Goal: Task Accomplishment & Management: Use online tool/utility

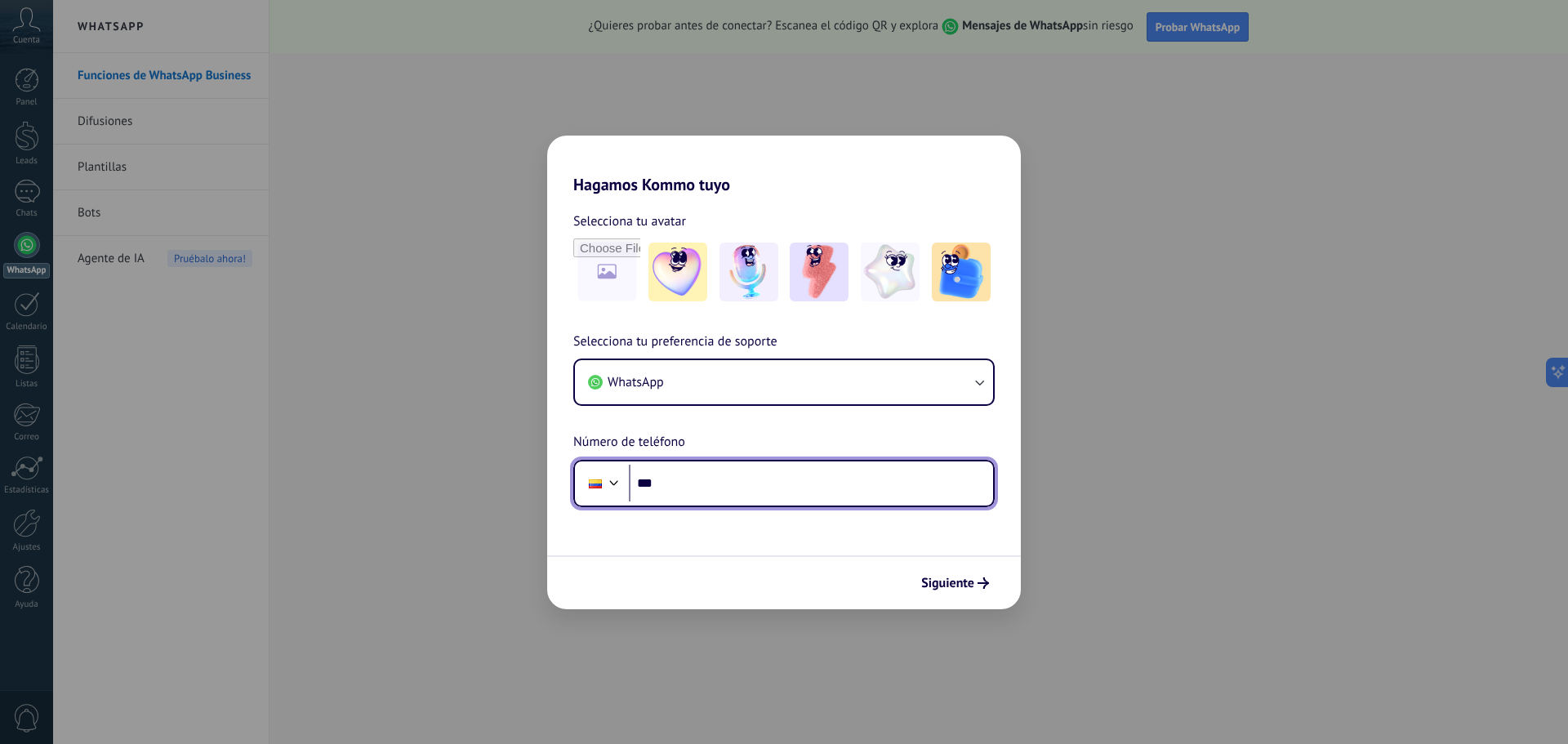
click at [709, 485] on input "***" at bounding box center [811, 484] width 365 height 38
click at [608, 485] on div at bounding box center [614, 481] width 20 height 20
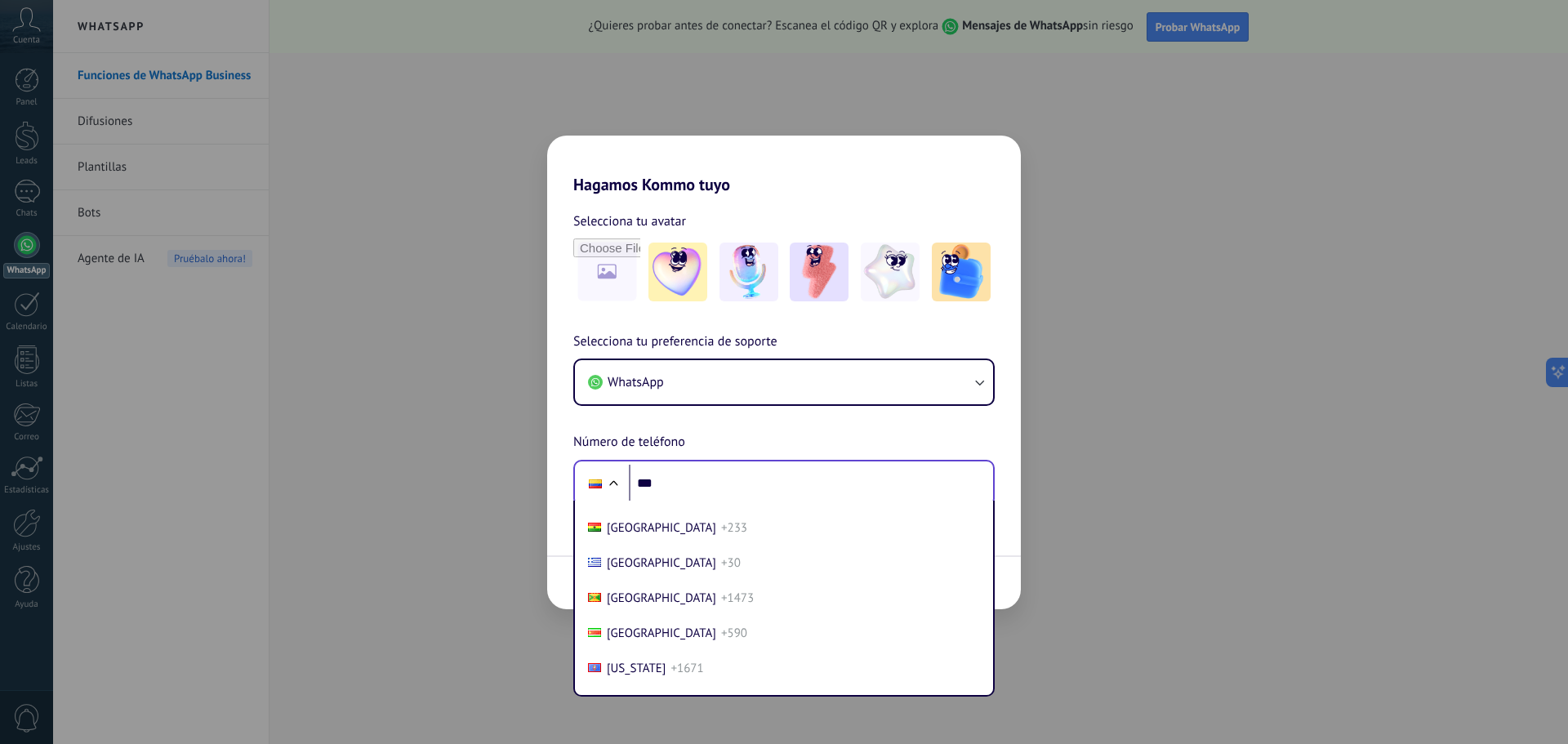
scroll to position [2386, 0]
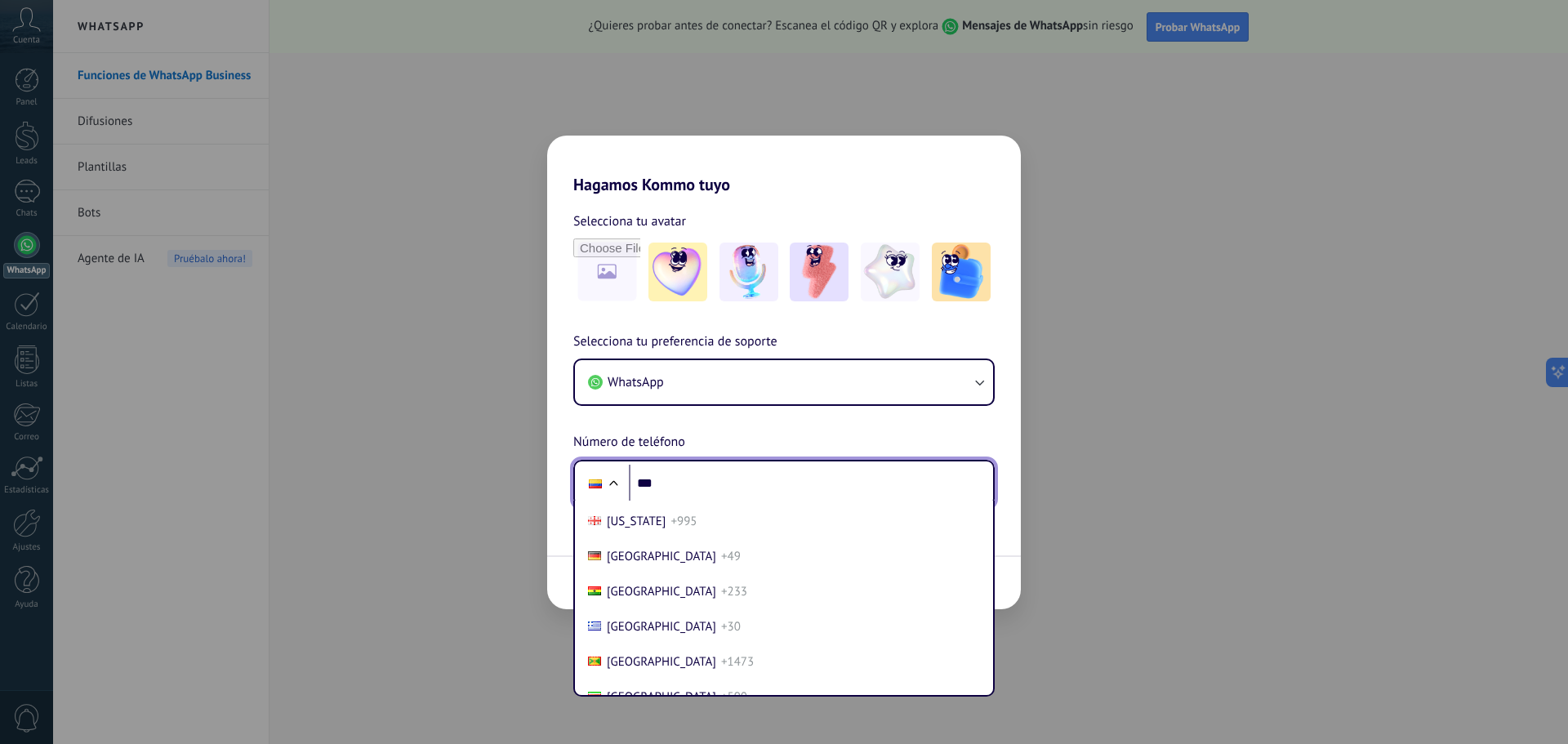
click at [689, 487] on input "***" at bounding box center [811, 484] width 365 height 38
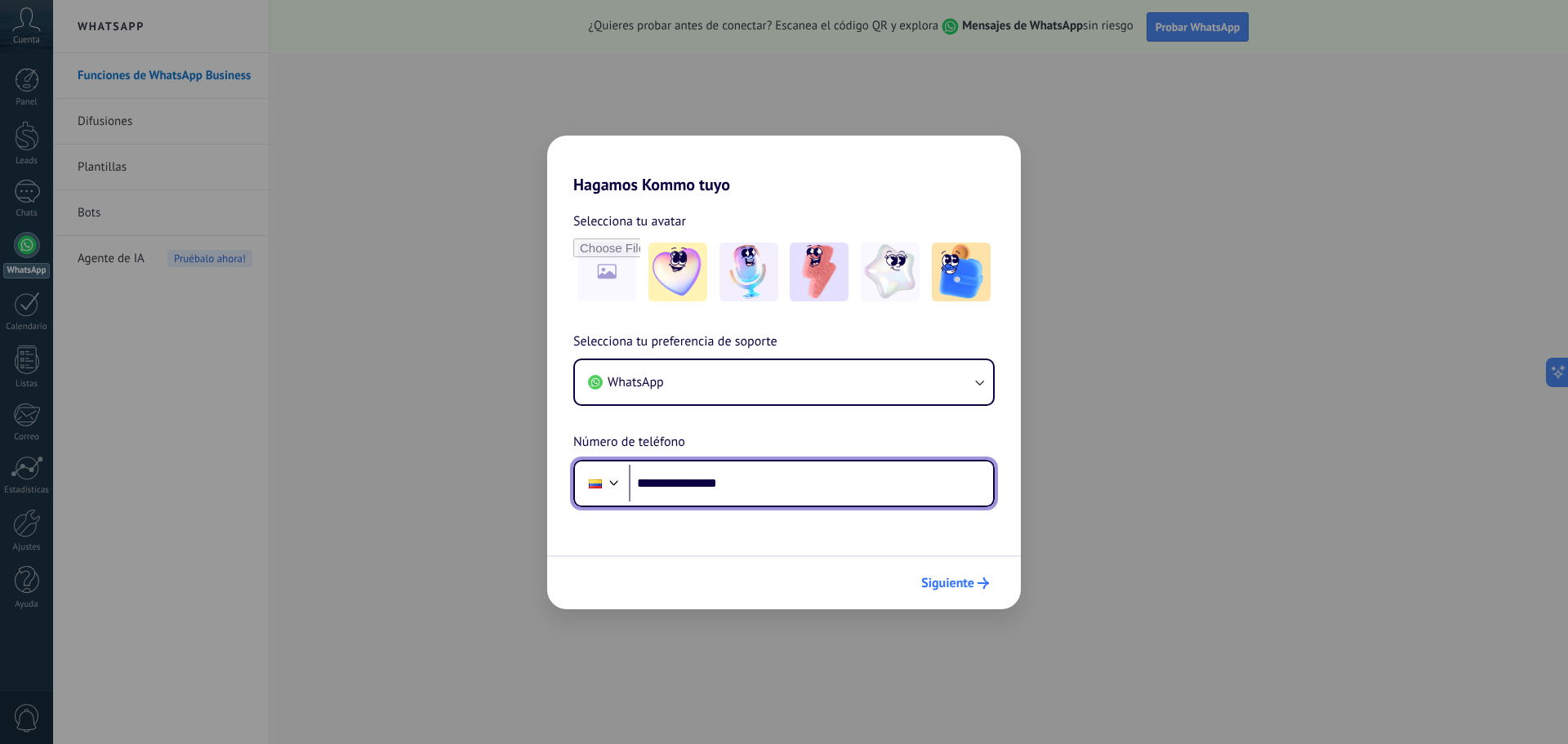
type input "**********"
click at [948, 586] on span "Siguiente" at bounding box center [948, 583] width 53 height 11
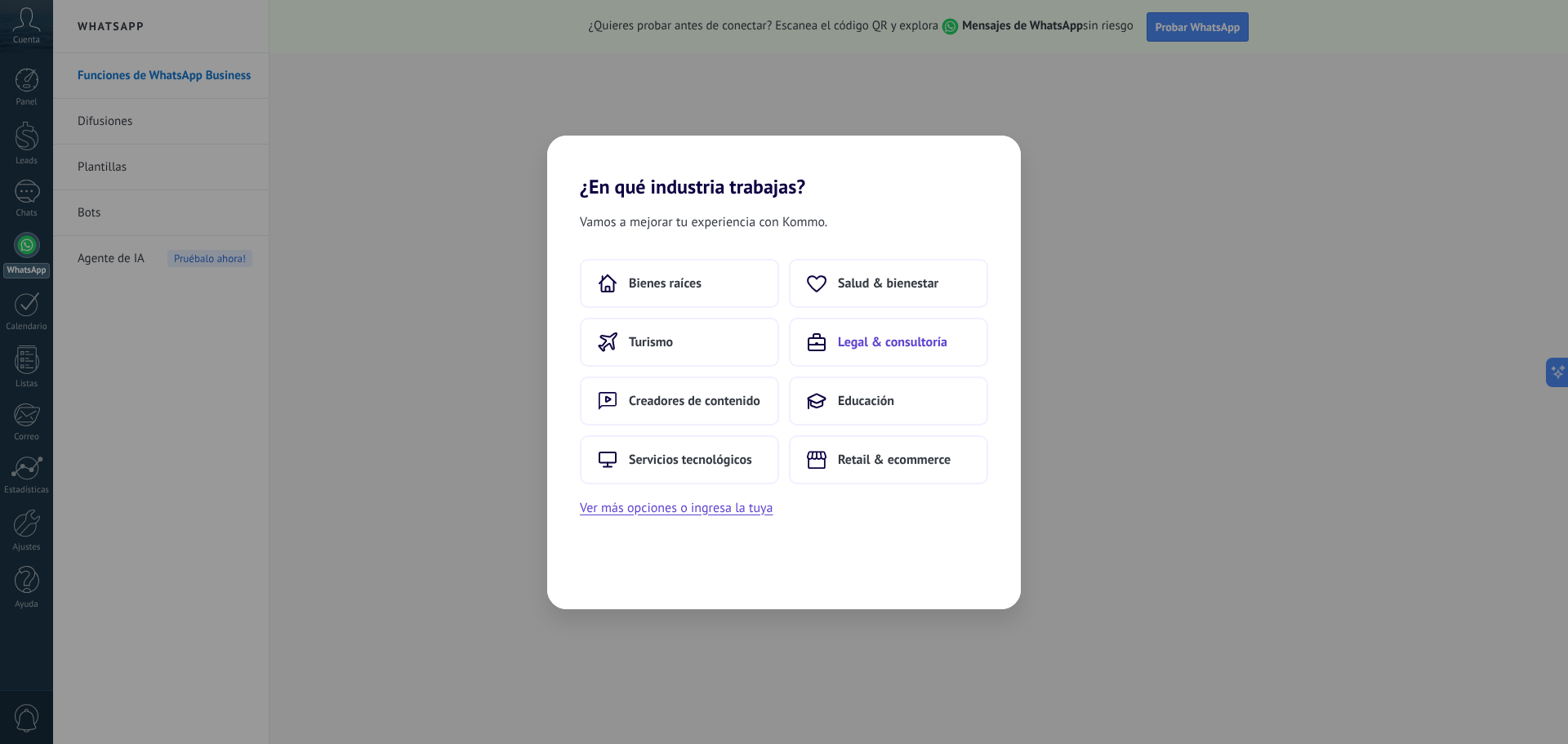
click at [866, 344] on span "Legal & consultoría" at bounding box center [892, 342] width 109 height 16
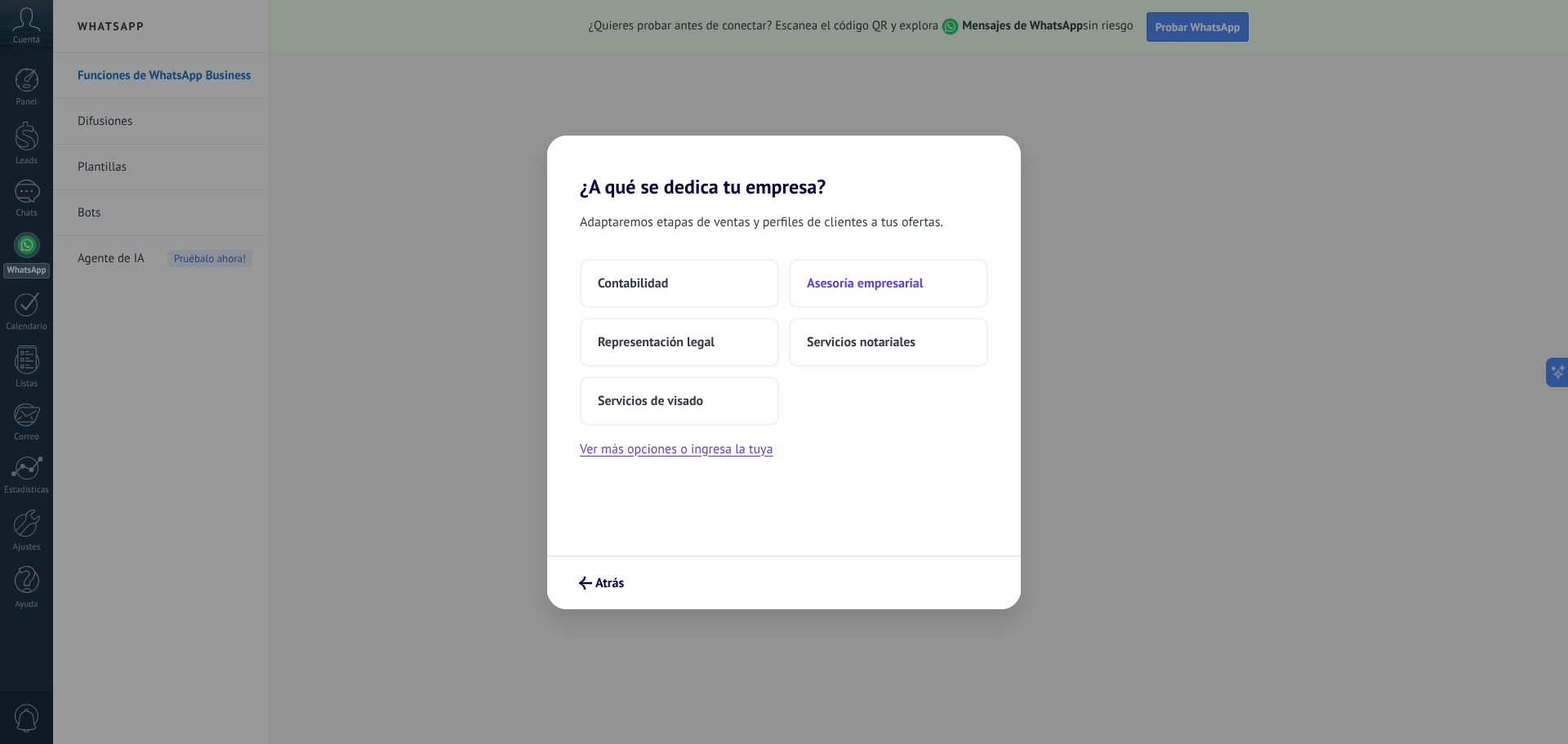
click at [880, 297] on button "Asesoría empresarial" at bounding box center [889, 284] width 199 height 49
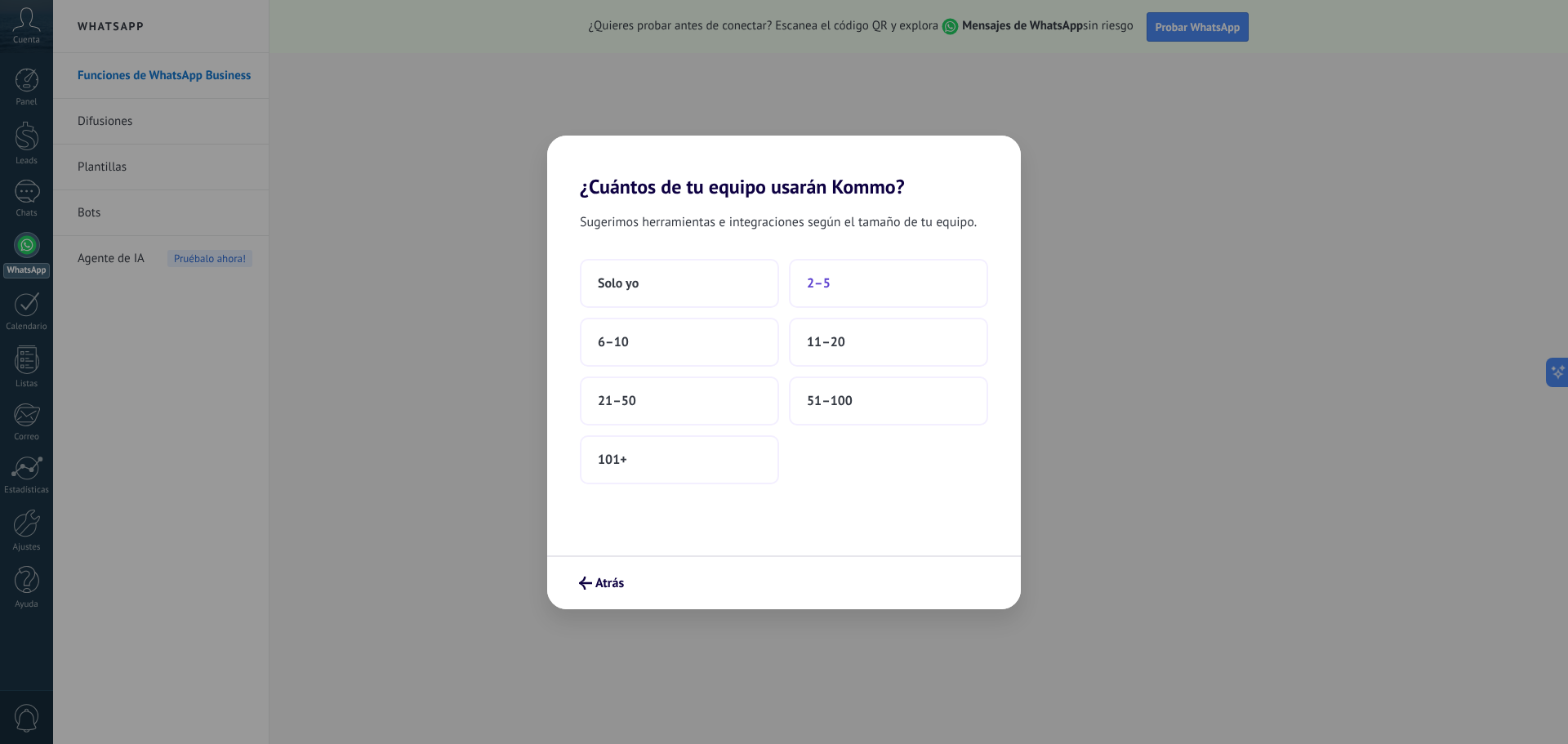
click at [864, 290] on button "2–5" at bounding box center [889, 284] width 199 height 49
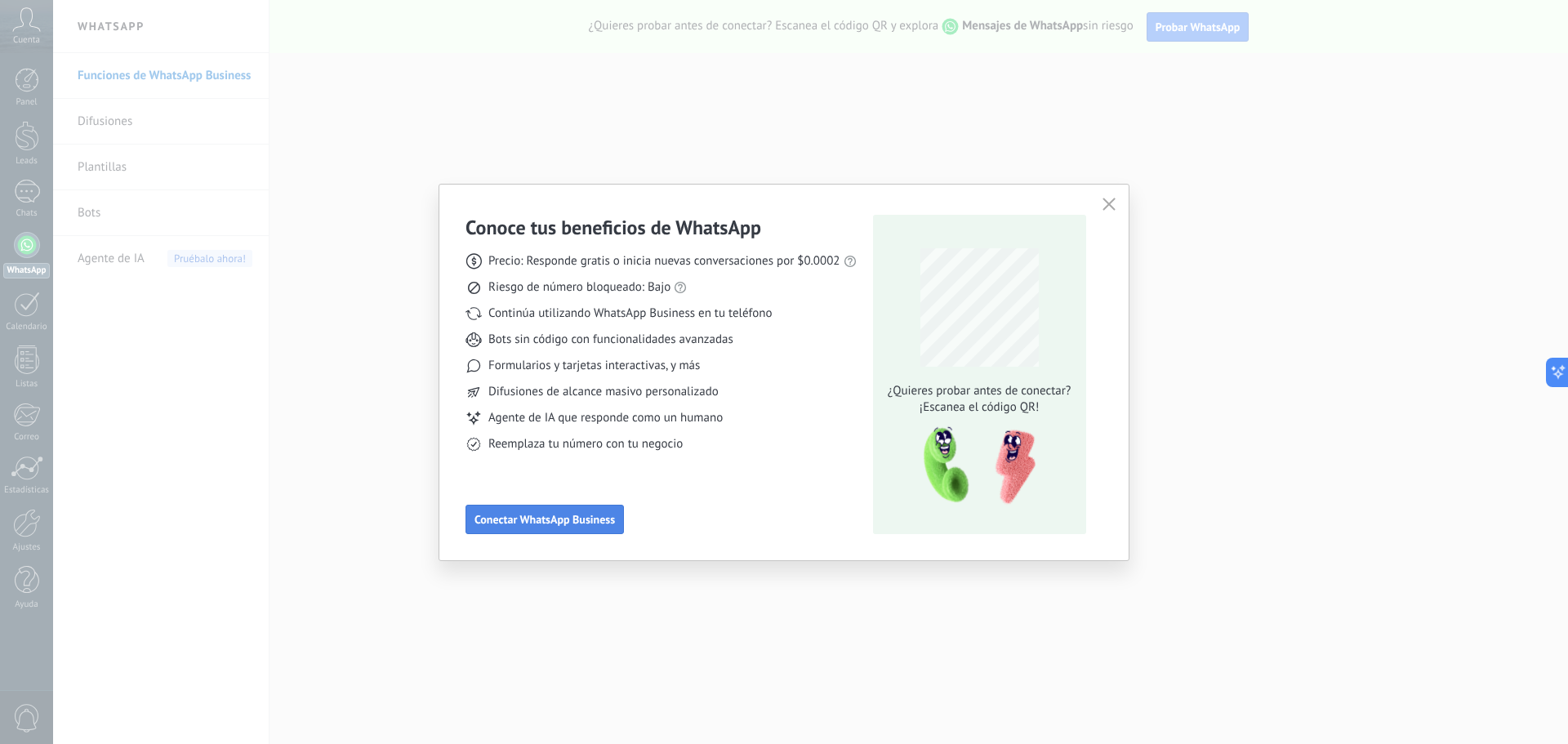
click at [568, 516] on span "Conectar WhatsApp Business" at bounding box center [545, 520] width 141 height 11
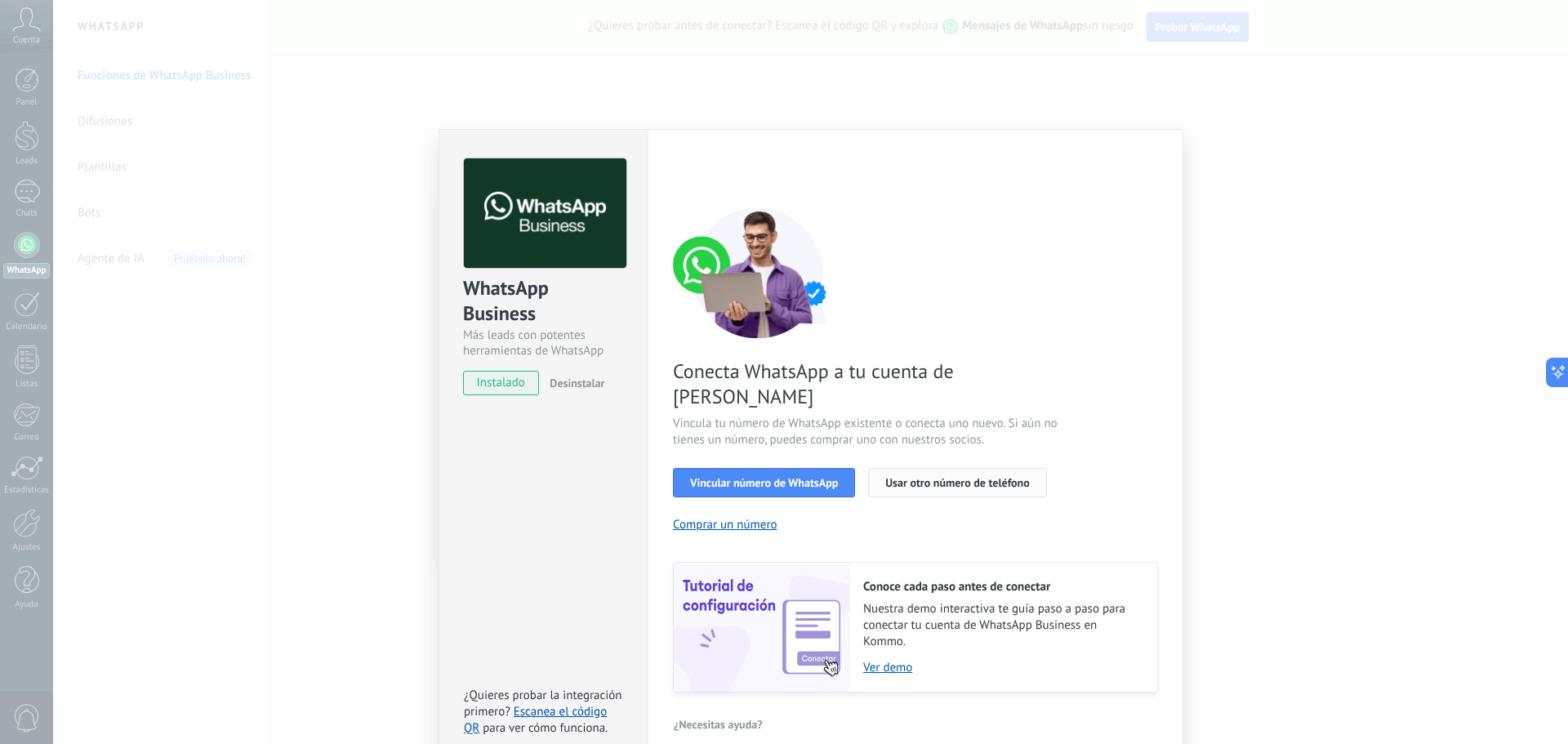
click at [916, 477] on span "Usar otro número de teléfono" at bounding box center [956, 483] width 143 height 11
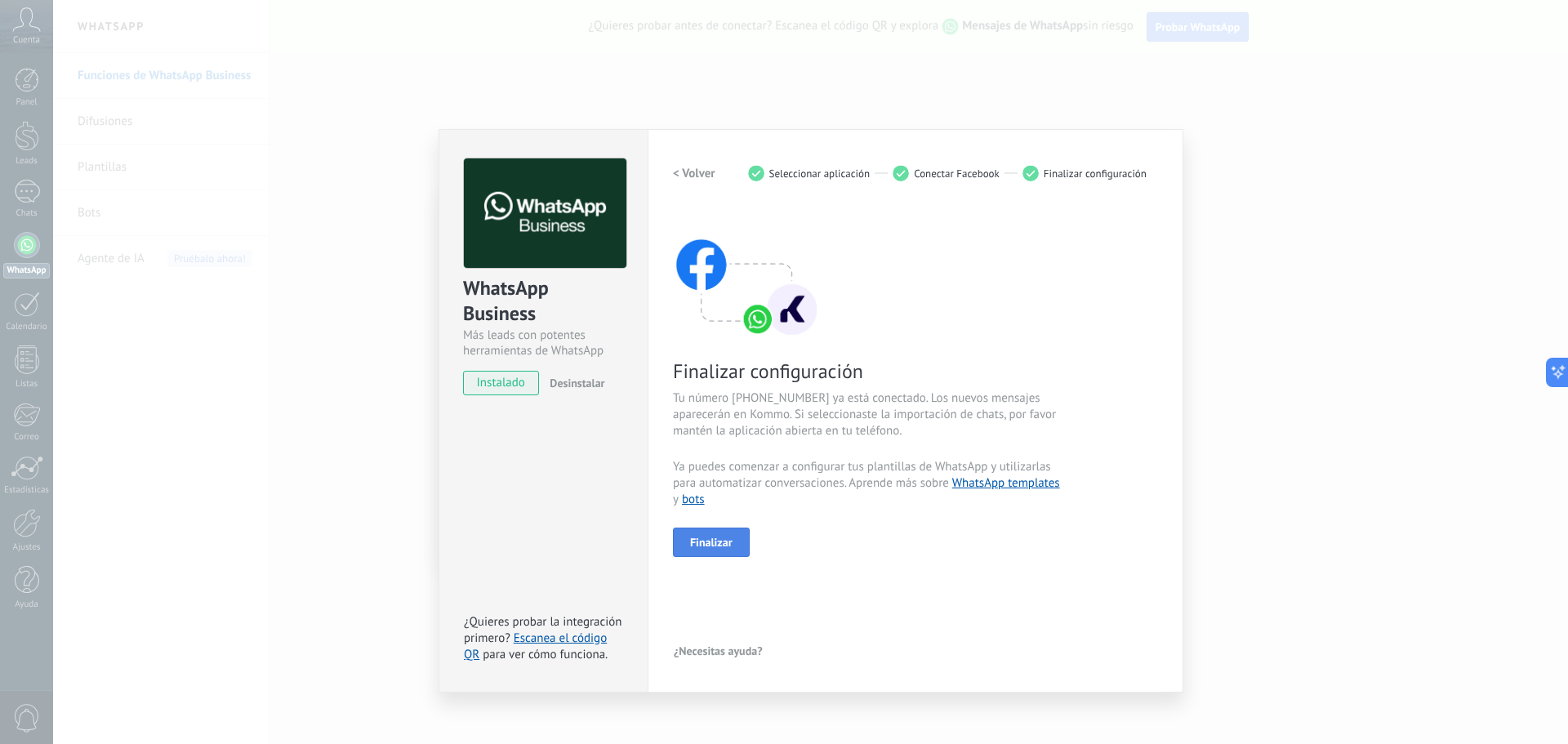
click at [718, 542] on span "Finalizar" at bounding box center [711, 543] width 43 height 11
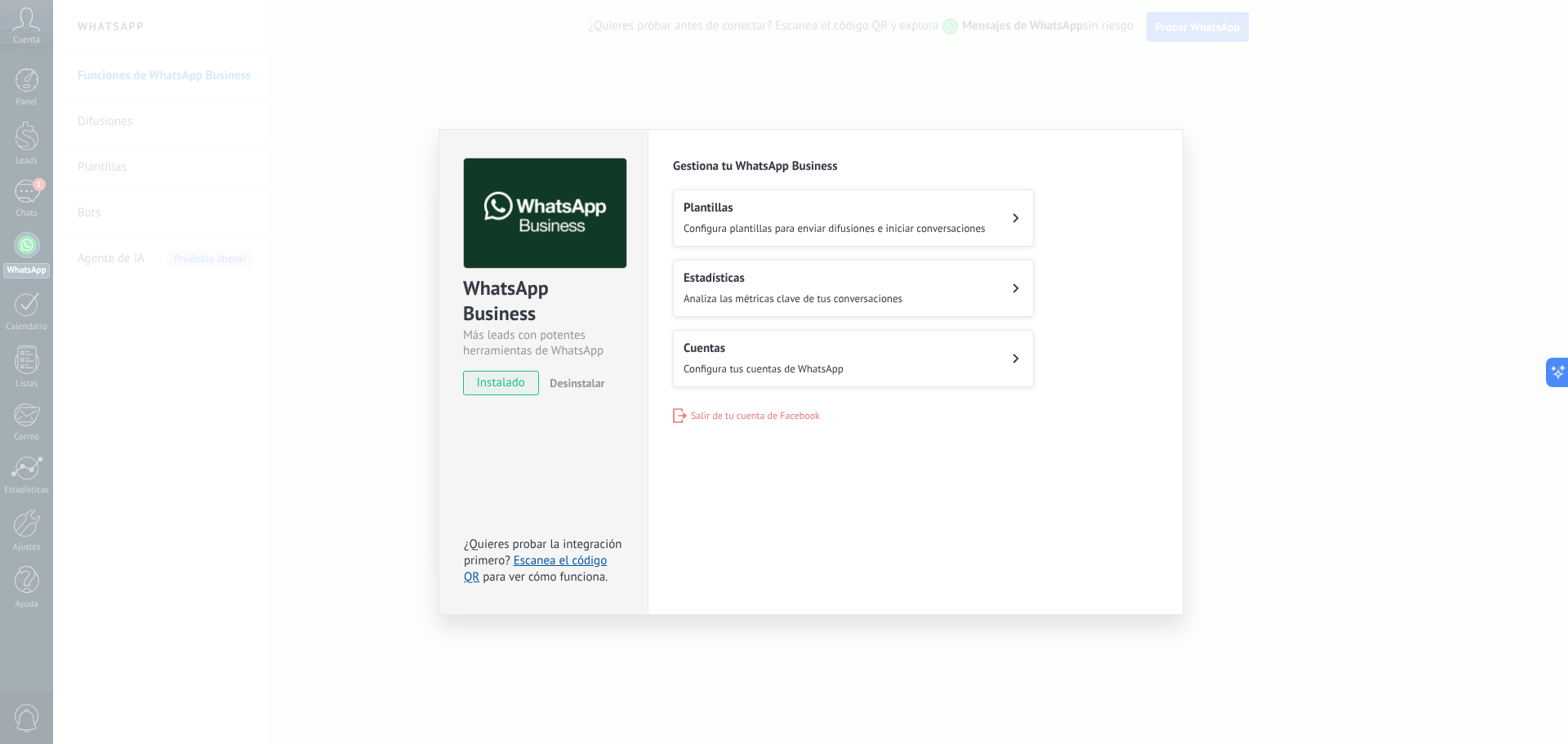
drag, startPoint x: 1130, startPoint y: 389, endPoint x: 1134, endPoint y: 401, distance: 12.6
click at [1130, 390] on div "Gestiona tu WhatsApp Business Plantillas Configura plantillas para enviar difus…" at bounding box center [916, 291] width 485 height 265
click at [365, 405] on div "WhatsApp Business Más leads con potentes herramientas de WhatsApp instalado Des…" at bounding box center [810, 372] width 1515 height 744
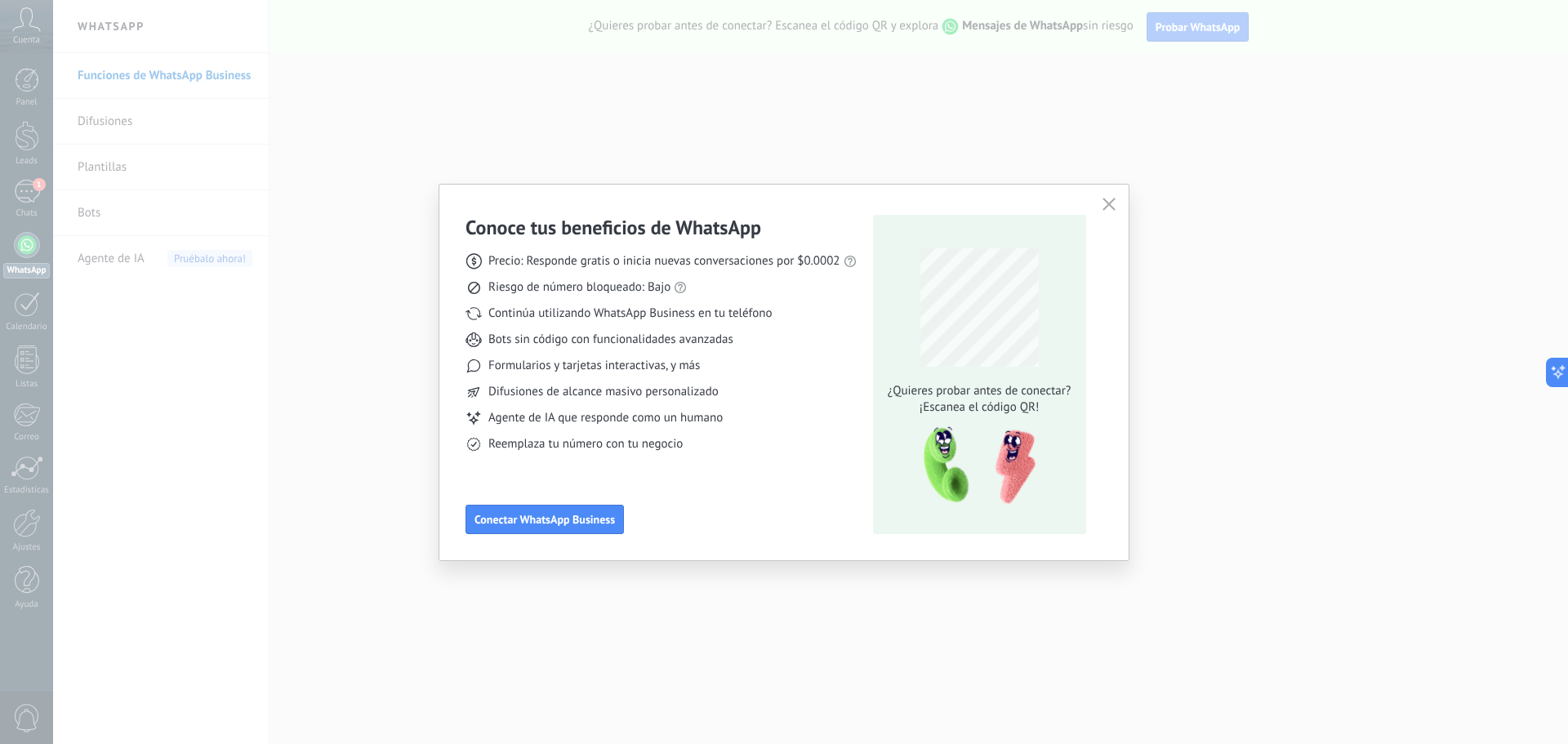
click at [1109, 207] on icon "button" at bounding box center [1109, 204] width 13 height 13
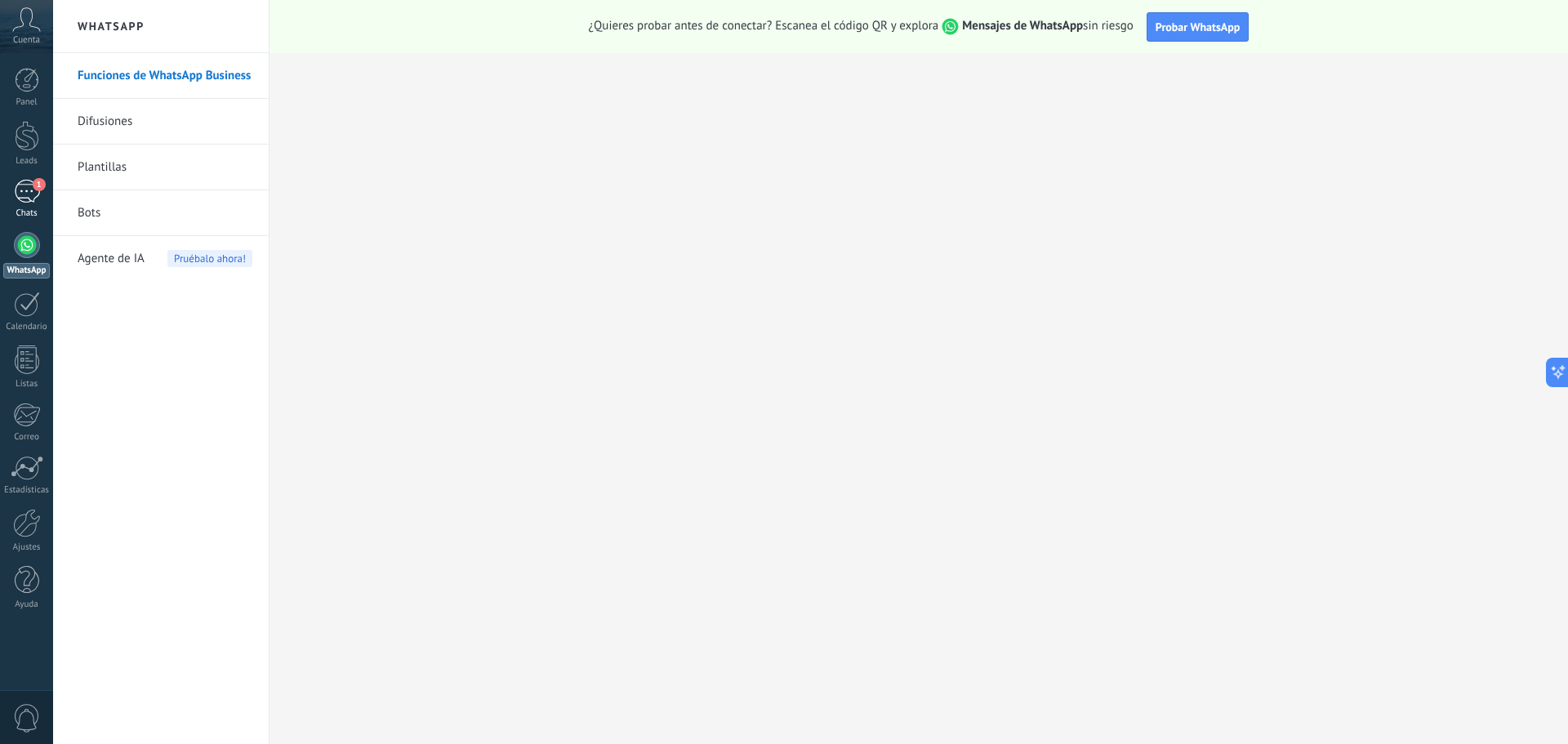
click at [24, 200] on div "1" at bounding box center [28, 191] width 27 height 24
click at [32, 191] on div "1" at bounding box center [28, 191] width 27 height 24
click at [30, 190] on div "1" at bounding box center [28, 191] width 27 height 24
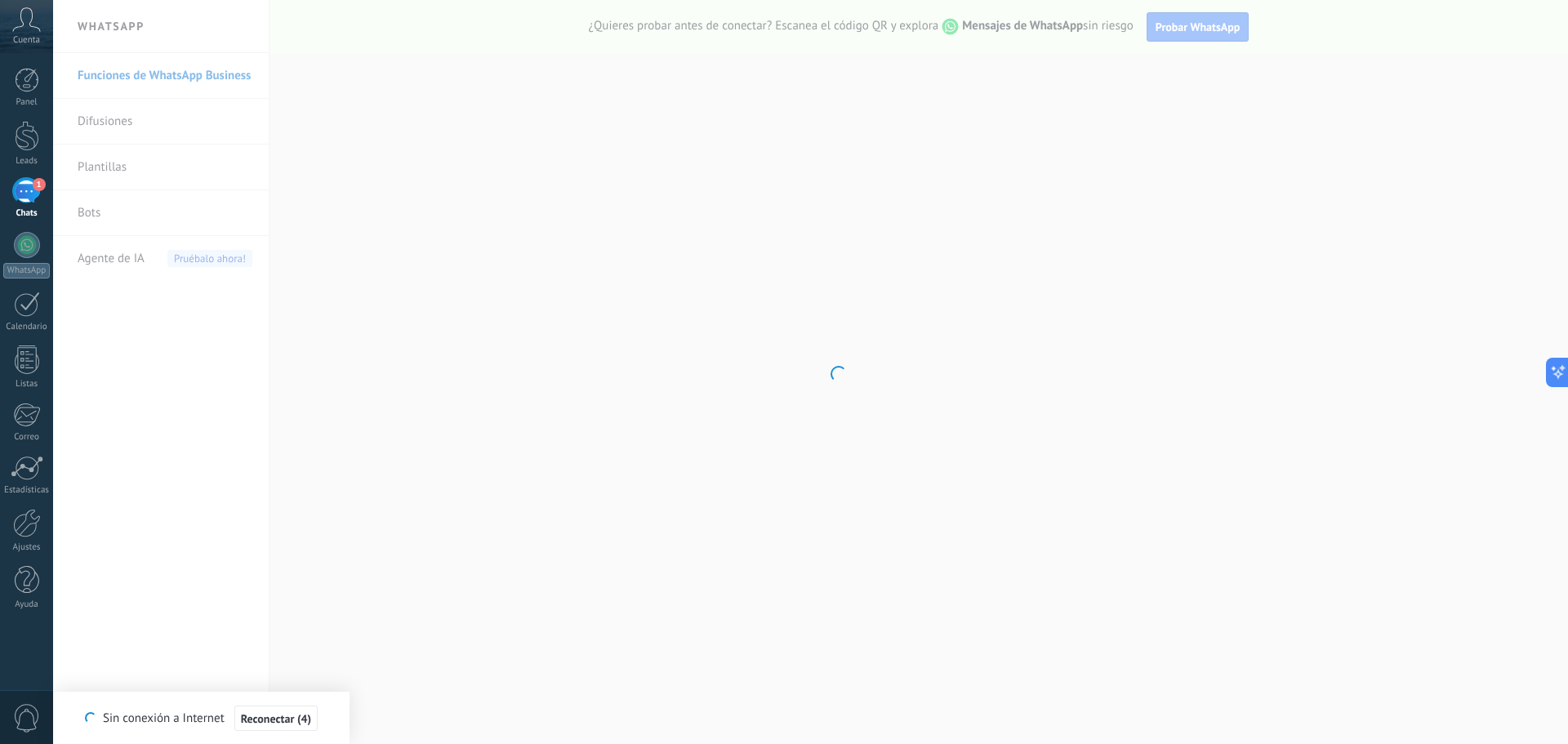
click at [14, 25] on icon at bounding box center [27, 20] width 28 height 25
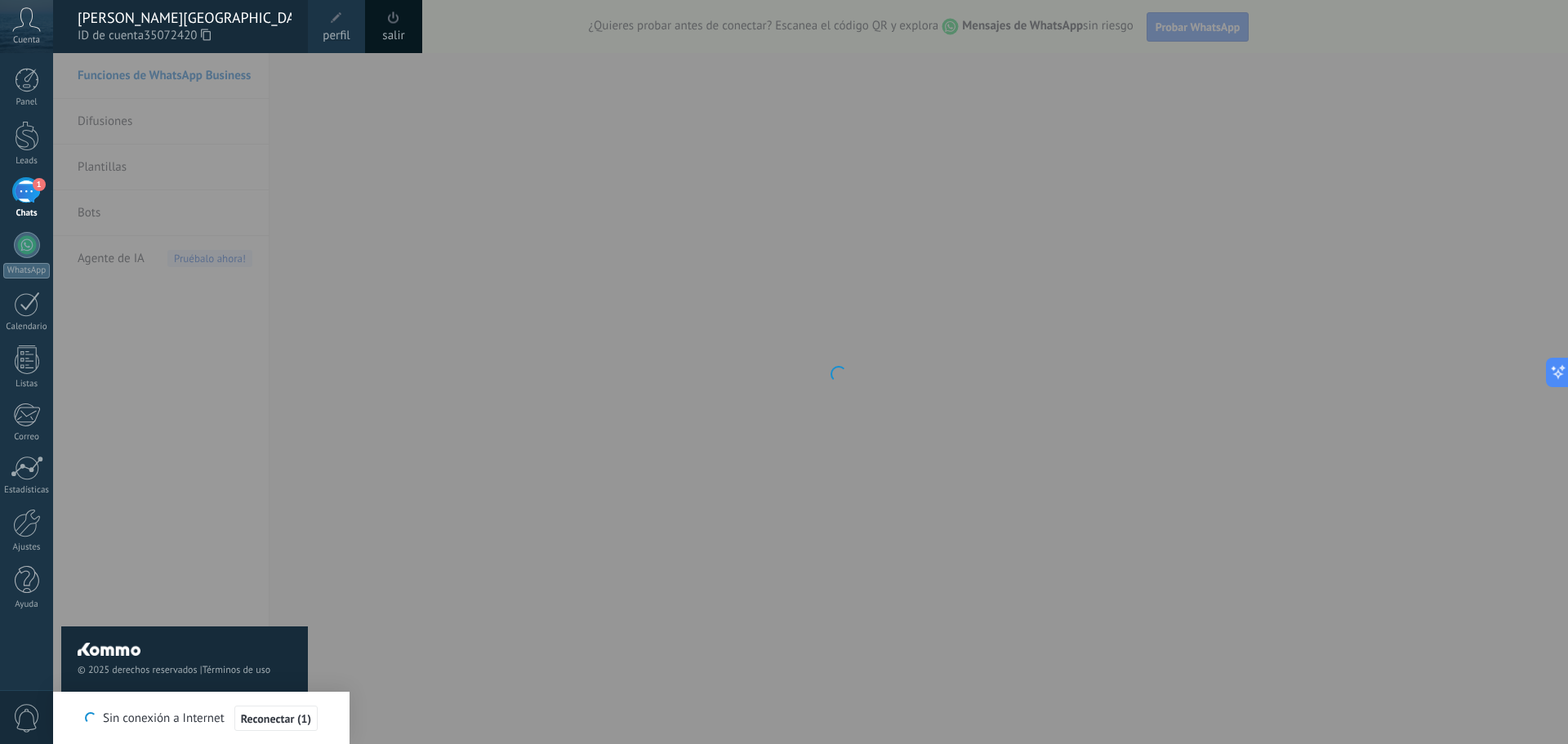
click at [128, 354] on div "© 2025 derechos reservados | Términos de uso Soporte técnico" at bounding box center [184, 399] width 247 height 692
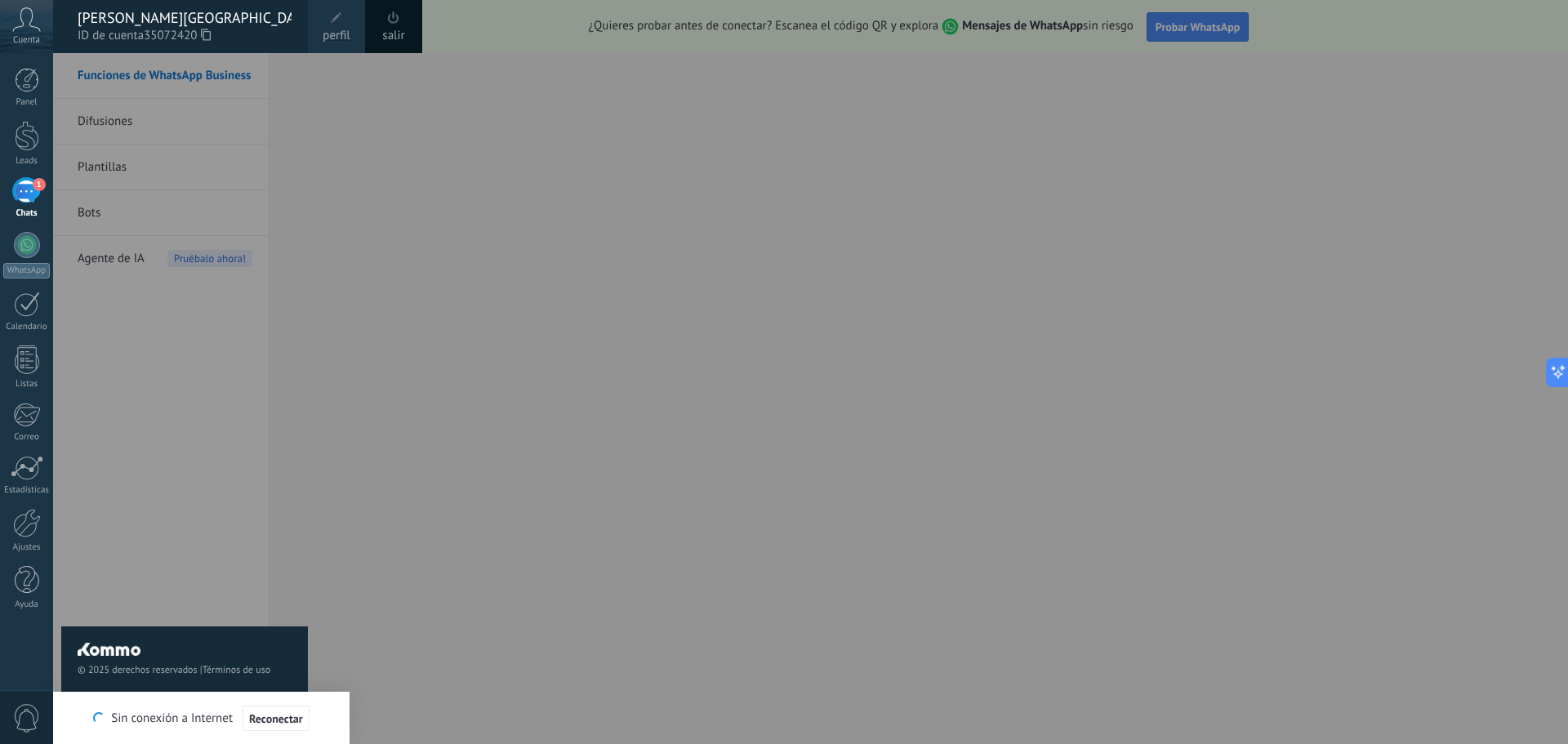
click at [414, 436] on div at bounding box center [837, 372] width 1568 height 744
